Goal: Find specific page/section: Find specific page/section

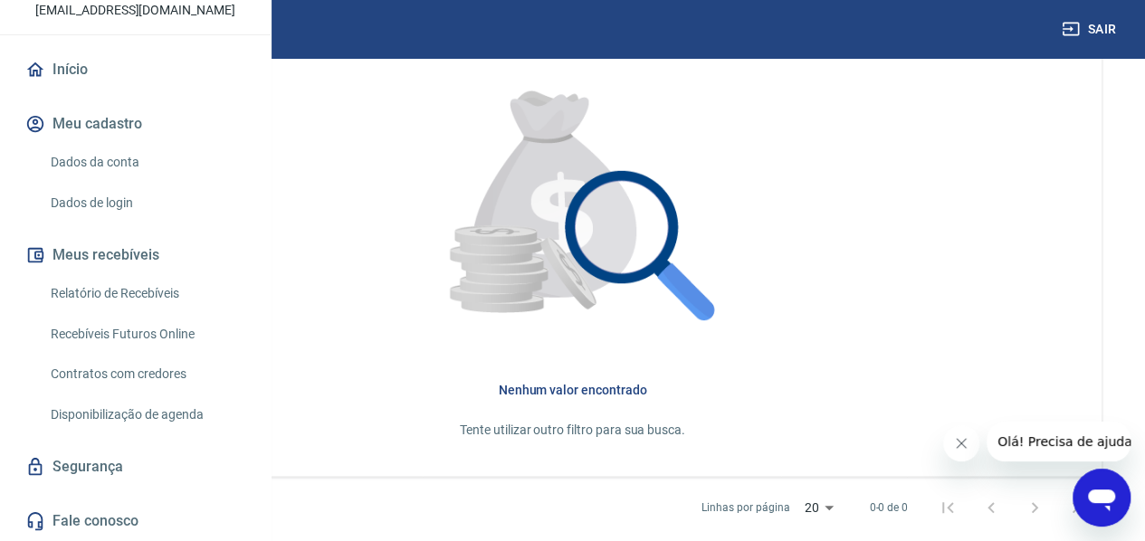
scroll to position [601, 0]
